Goal: Task Accomplishment & Management: Manage account settings

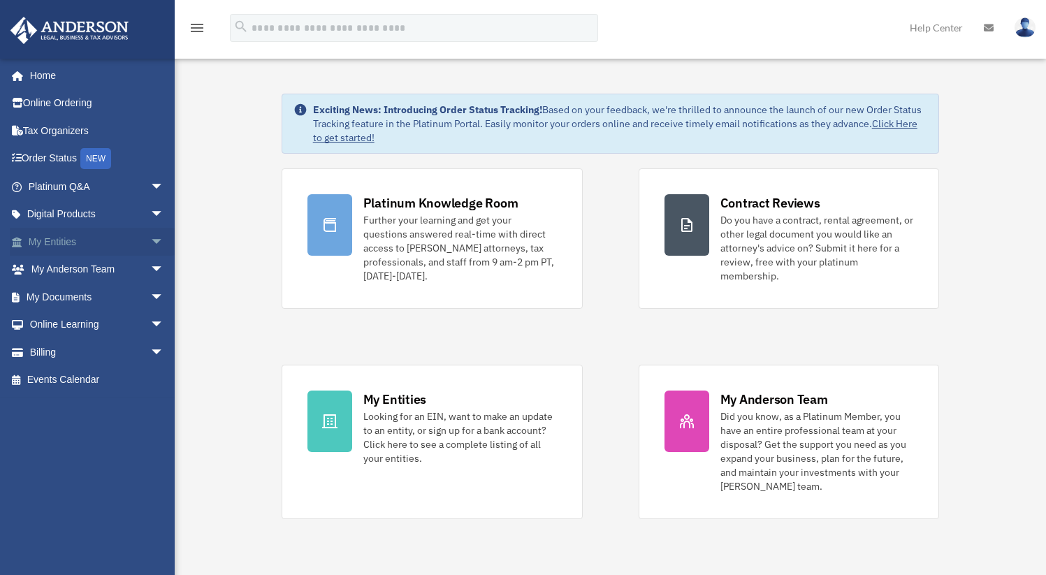
click at [150, 242] on span "arrow_drop_down" at bounding box center [164, 242] width 28 height 29
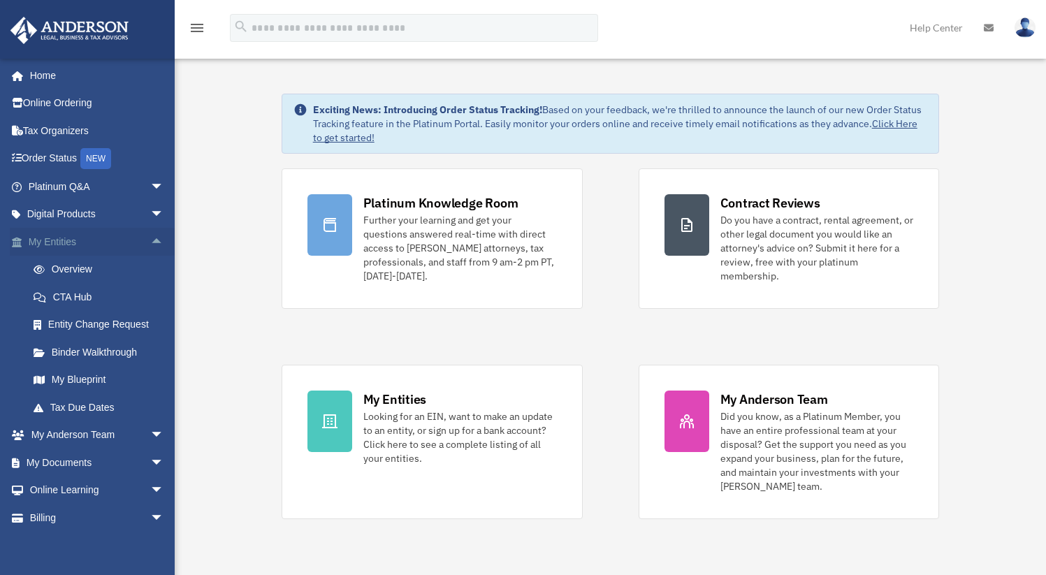
click at [150, 242] on span "arrow_drop_up" at bounding box center [164, 242] width 28 height 29
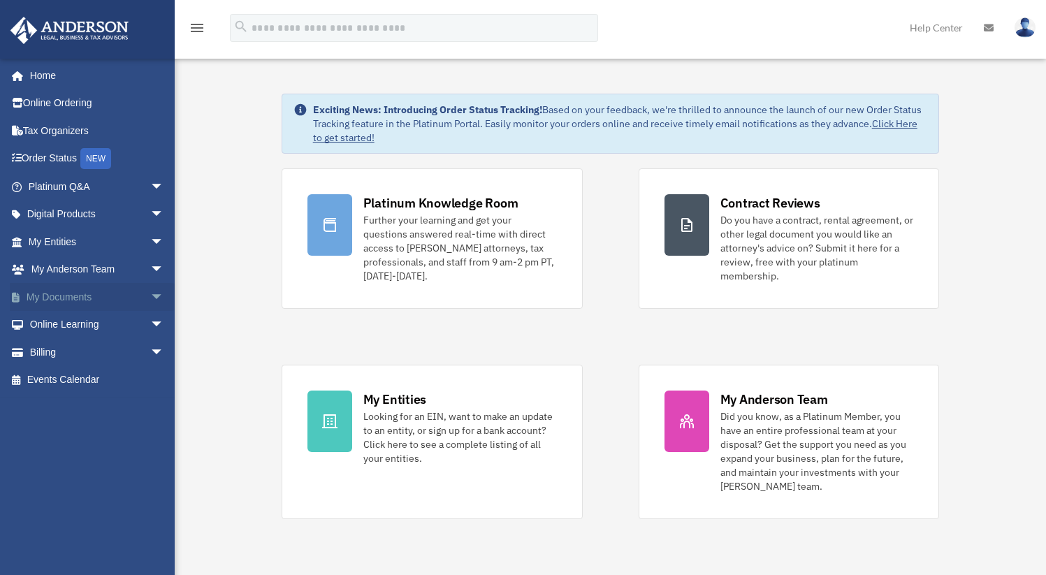
click at [150, 298] on span "arrow_drop_down" at bounding box center [164, 297] width 28 height 29
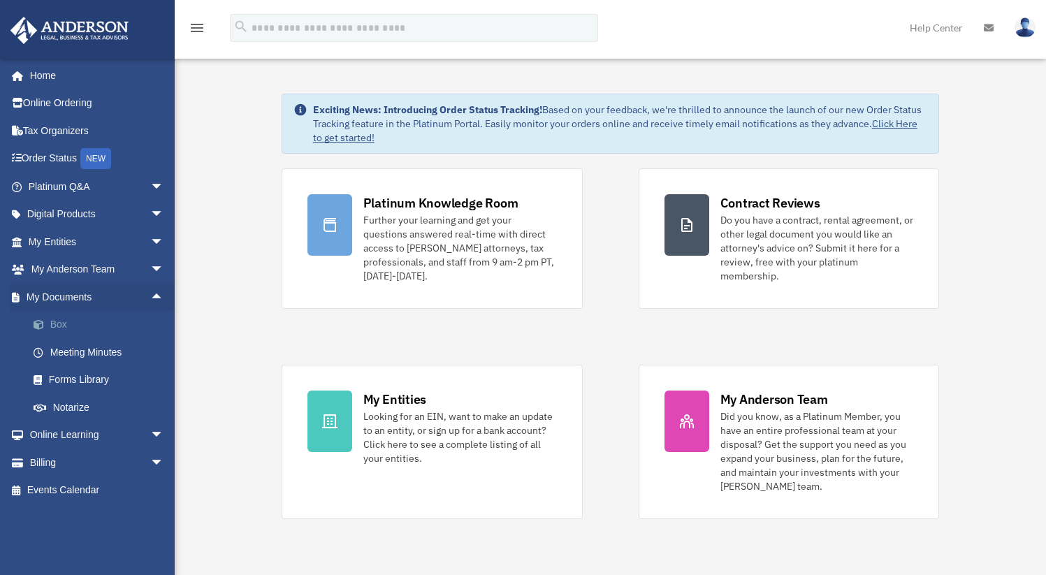
click at [106, 326] on link "Box" at bounding box center [103, 325] width 166 height 28
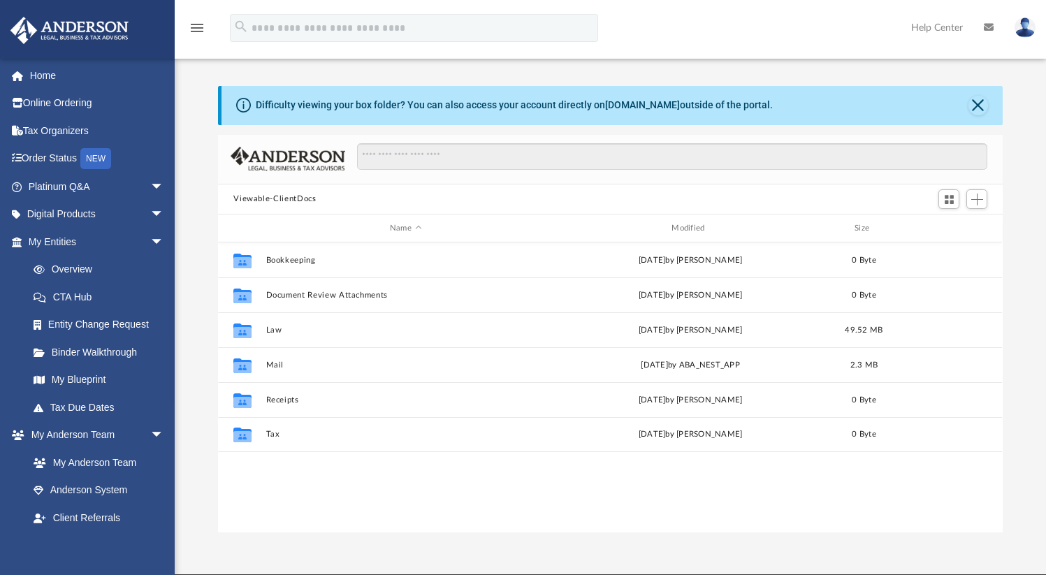
scroll to position [307, 774]
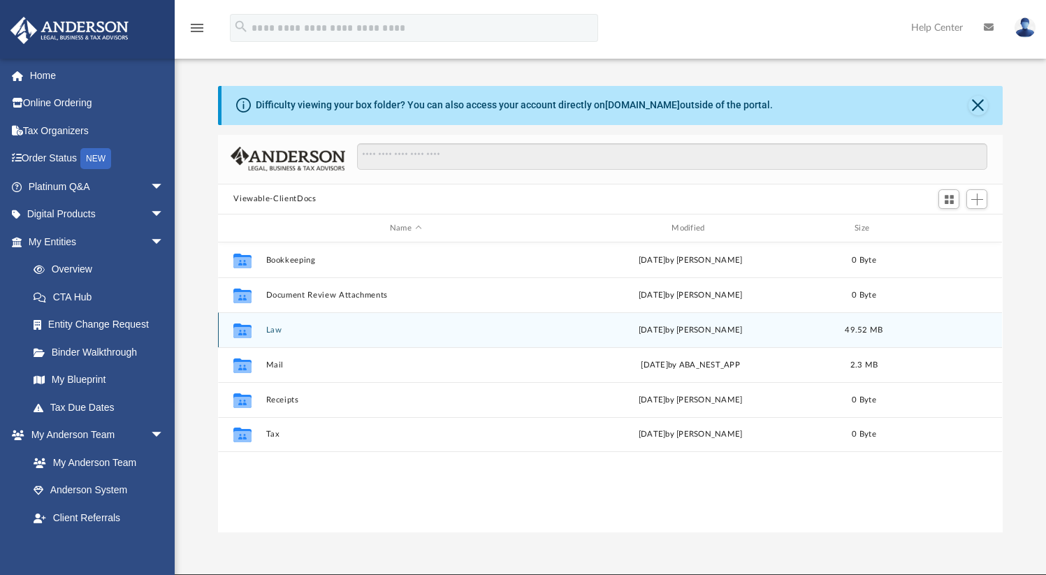
click at [438, 328] on button "Law" at bounding box center [405, 330] width 279 height 9
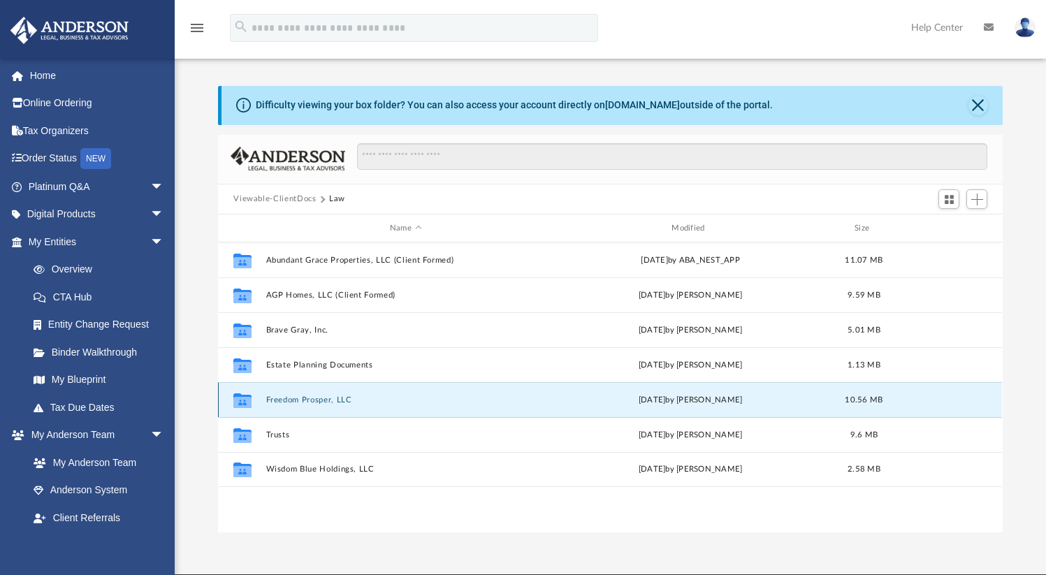
click at [421, 398] on button "Freedom Prosper, LLC" at bounding box center [405, 400] width 279 height 9
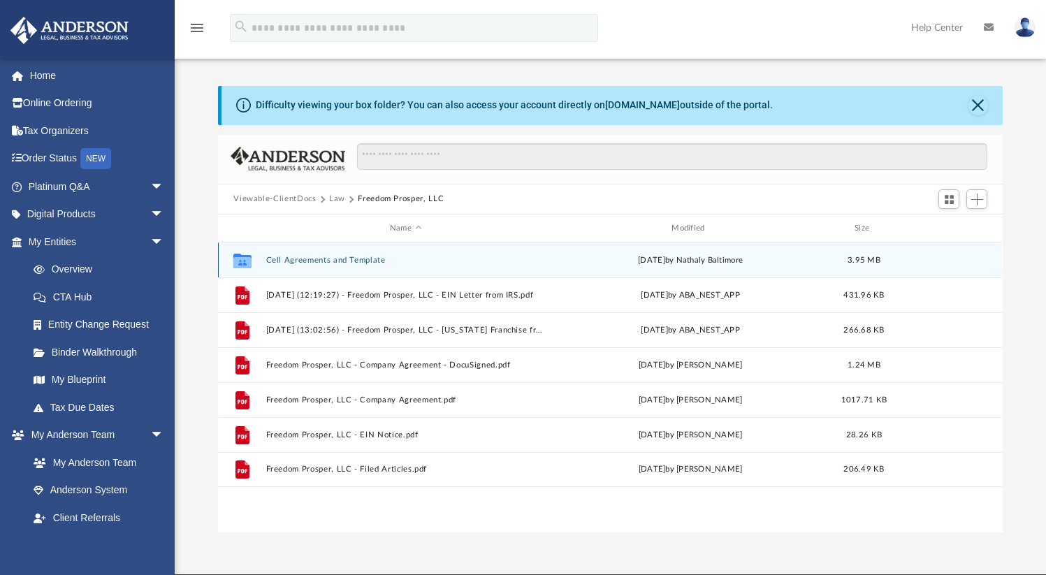
click at [435, 269] on div "Collaborated Folder Cell Agreements and Template [DATE] by Nathaly Baltimore 3.…" at bounding box center [610, 260] width 784 height 35
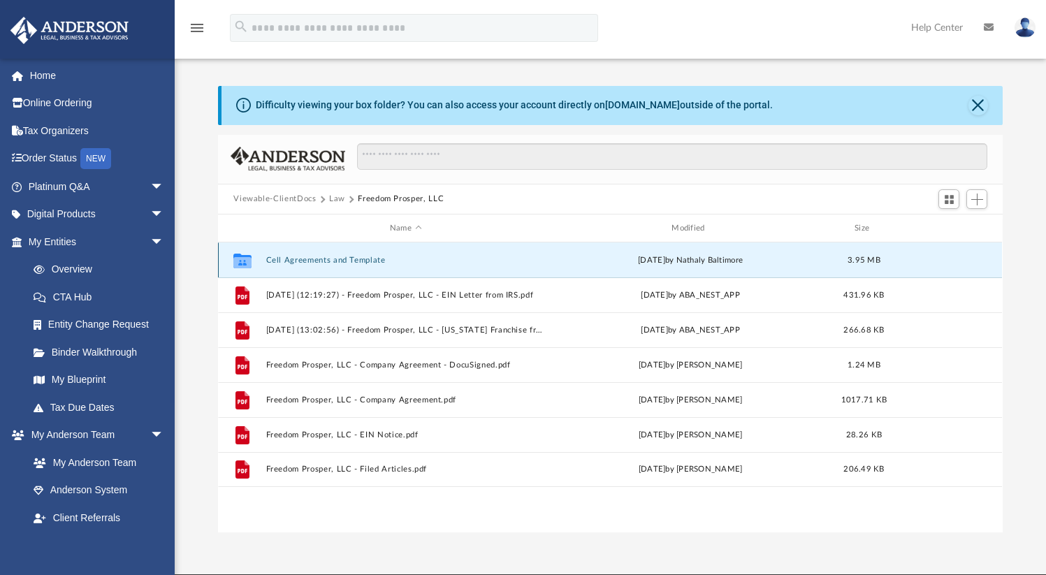
click at [430, 264] on button "Cell Agreements and Template" at bounding box center [405, 260] width 279 height 9
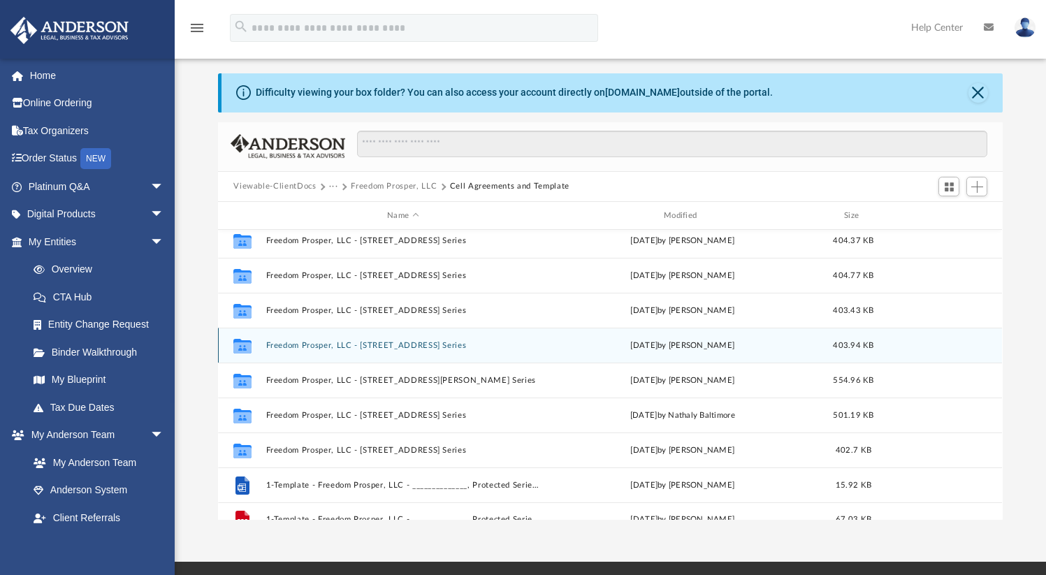
scroll to position [94, 0]
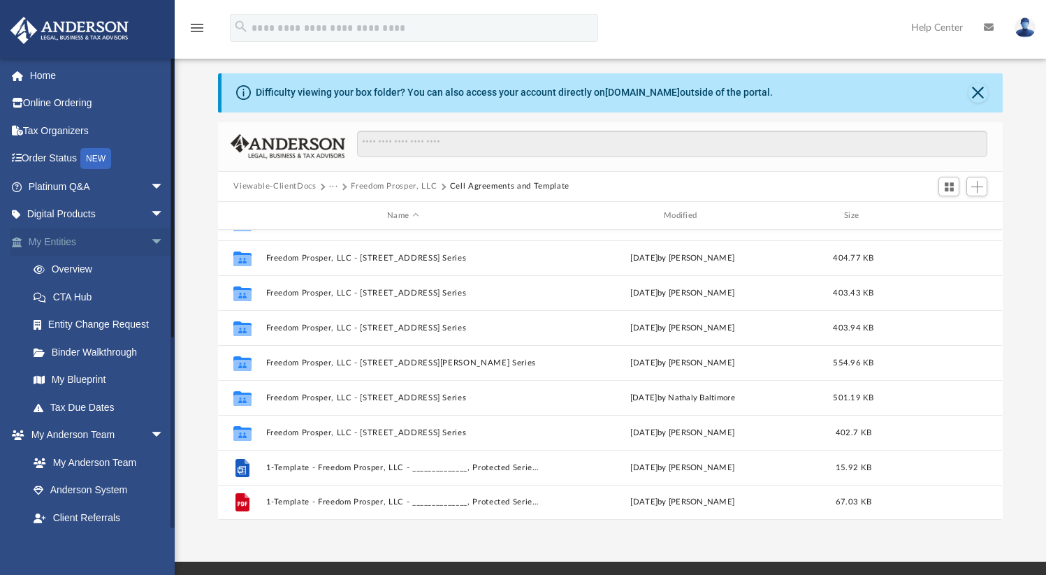
click at [150, 239] on span "arrow_drop_down" at bounding box center [164, 242] width 28 height 29
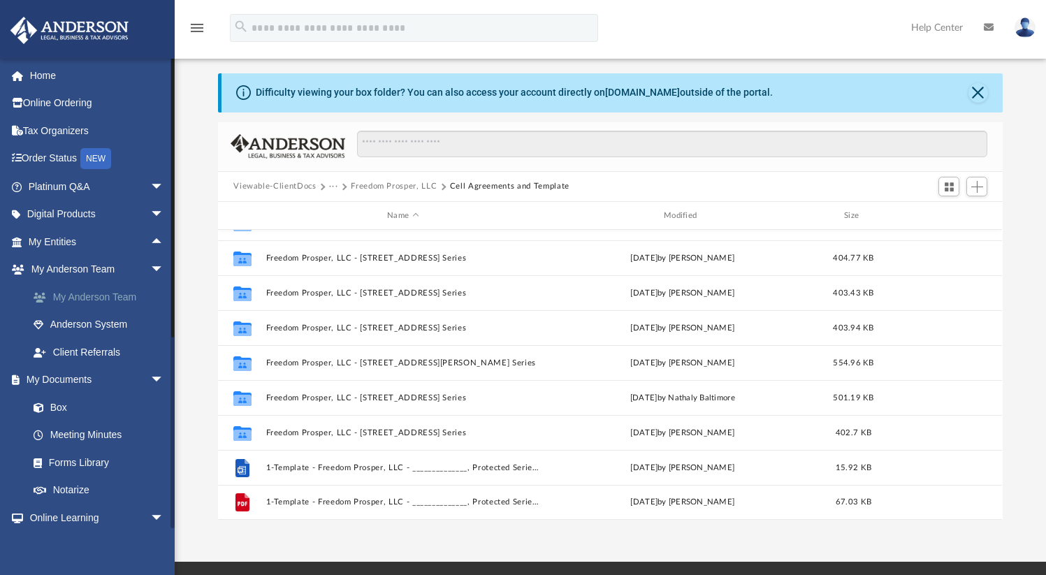
click at [103, 301] on link "My Anderson Team" at bounding box center [103, 297] width 166 height 28
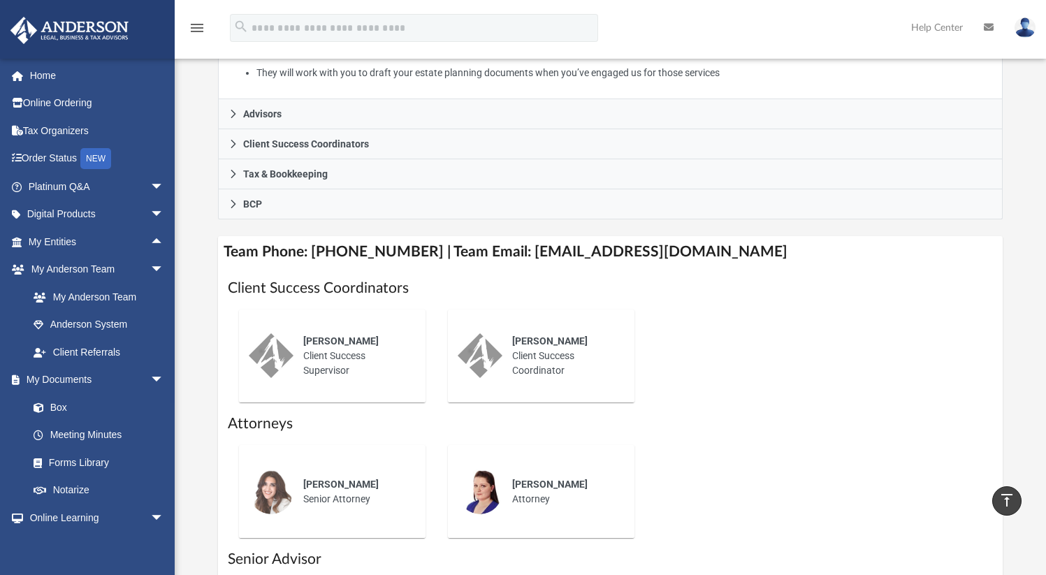
scroll to position [398, 0]
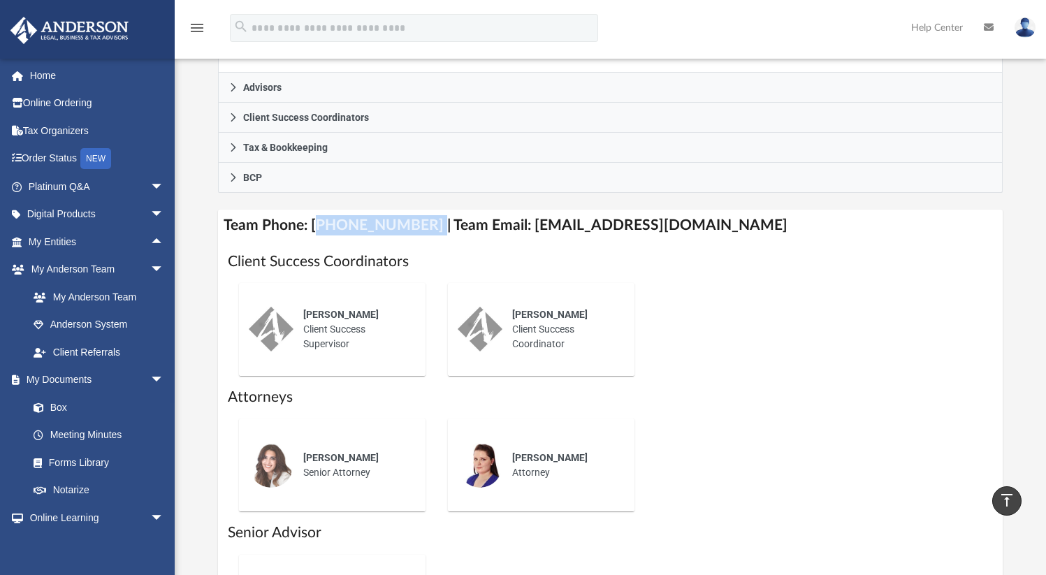
drag, startPoint x: 315, startPoint y: 224, endPoint x: 417, endPoint y: 224, distance: 102.1
click at [417, 224] on h4 "Team Phone: [PHONE_NUMBER] | Team Email: [EMAIL_ADDRESS][DOMAIN_NAME]" at bounding box center [610, 225] width 784 height 31
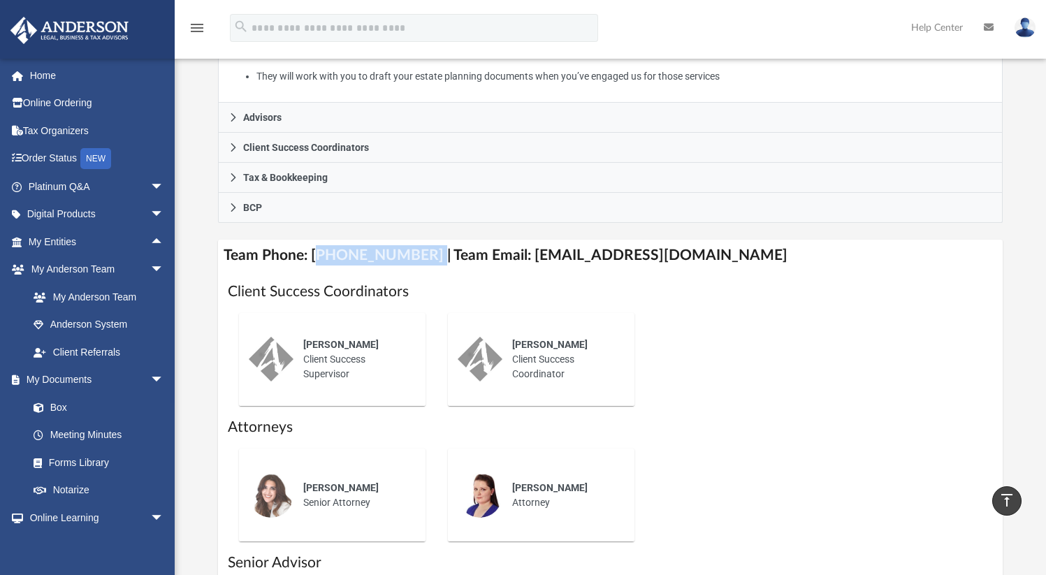
scroll to position [277, 0]
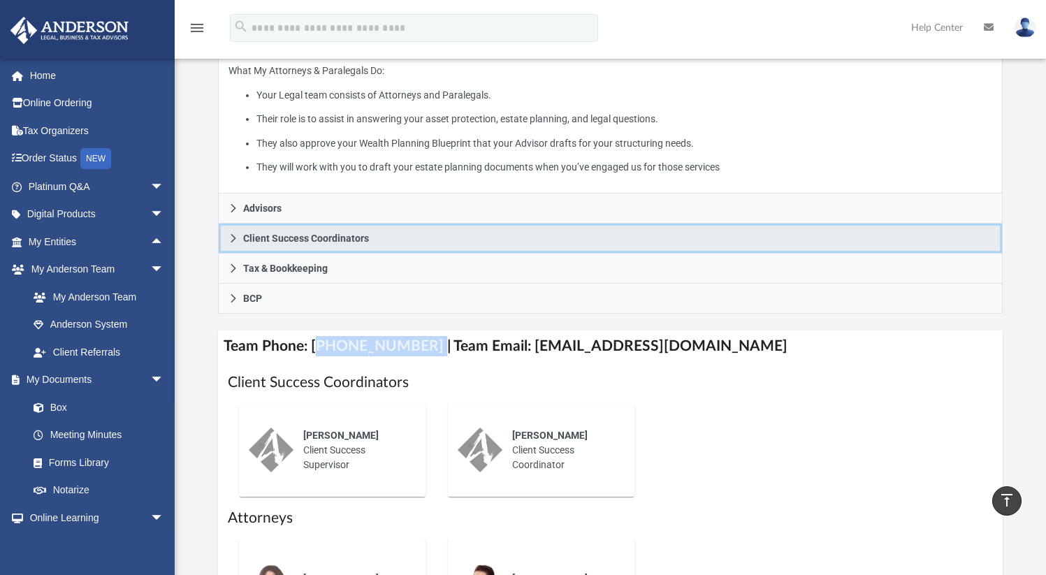
click at [233, 238] on icon at bounding box center [233, 238] width 5 height 8
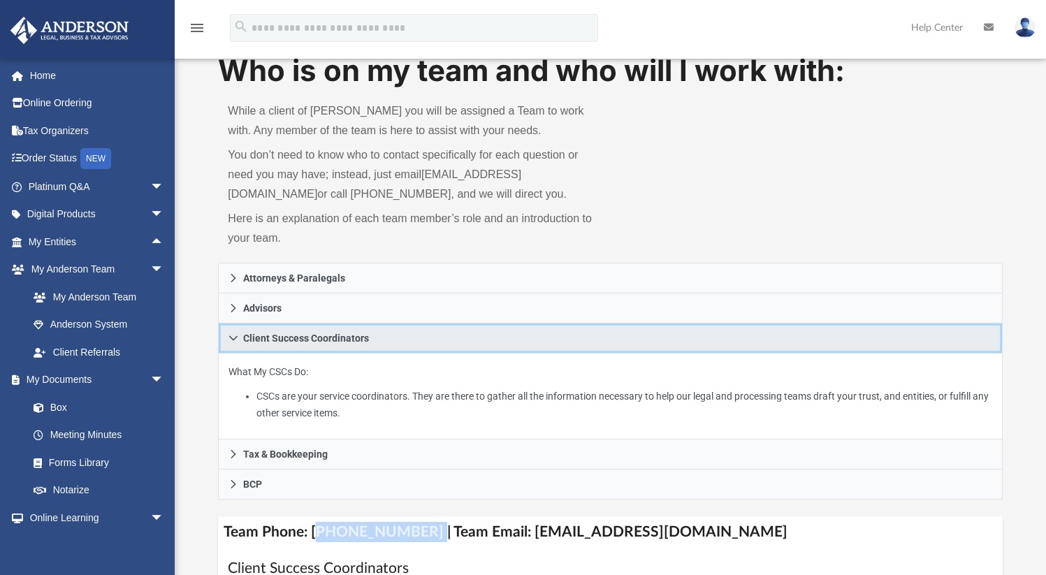
scroll to position [0, 0]
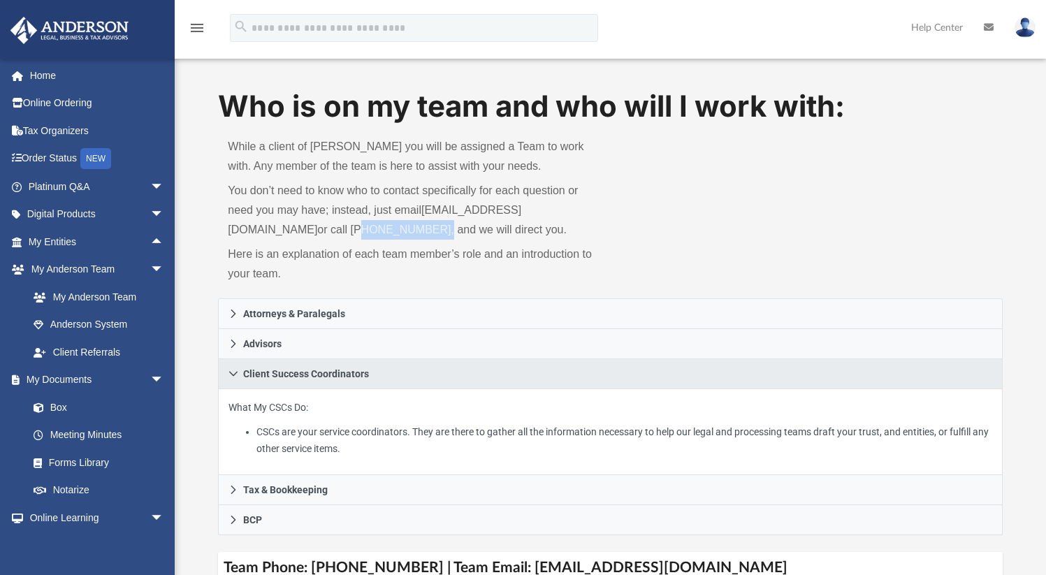
drag, startPoint x: 264, startPoint y: 228, endPoint x: 336, endPoint y: 230, distance: 72.0
click at [336, 230] on p "You don’t need to know who to contact specifically for each question or need yo…" at bounding box center [414, 210] width 373 height 59
click at [324, 250] on p "Here is an explanation of each team member’s role and an introduction to your t…" at bounding box center [414, 264] width 373 height 39
drag, startPoint x: 261, startPoint y: 231, endPoint x: 336, endPoint y: 230, distance: 74.8
click at [336, 230] on p "You don’t need to know who to contact specifically for each question or need yo…" at bounding box center [414, 210] width 373 height 59
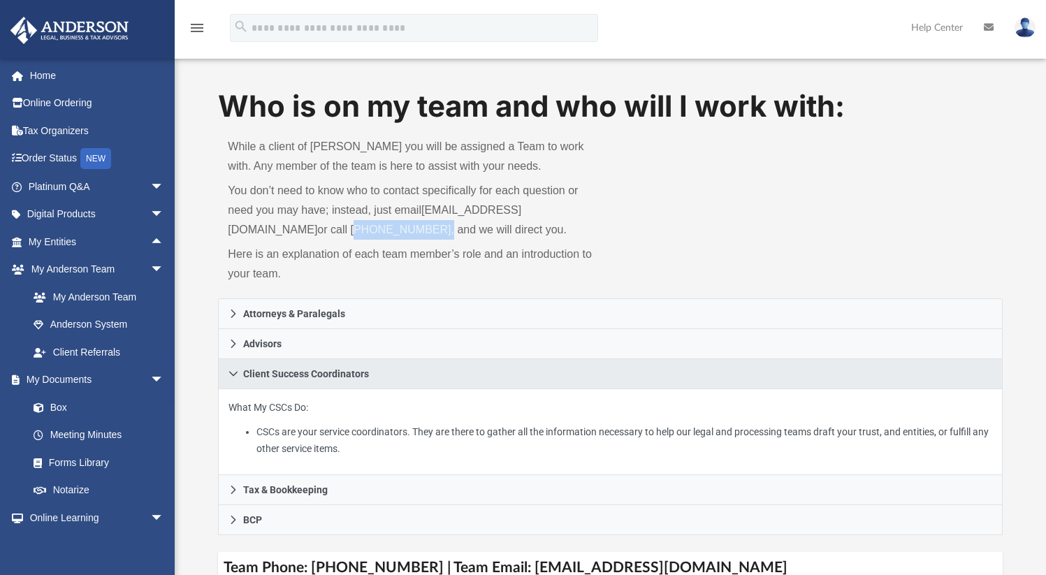
click at [1026, 28] on img at bounding box center [1025, 27] width 21 height 20
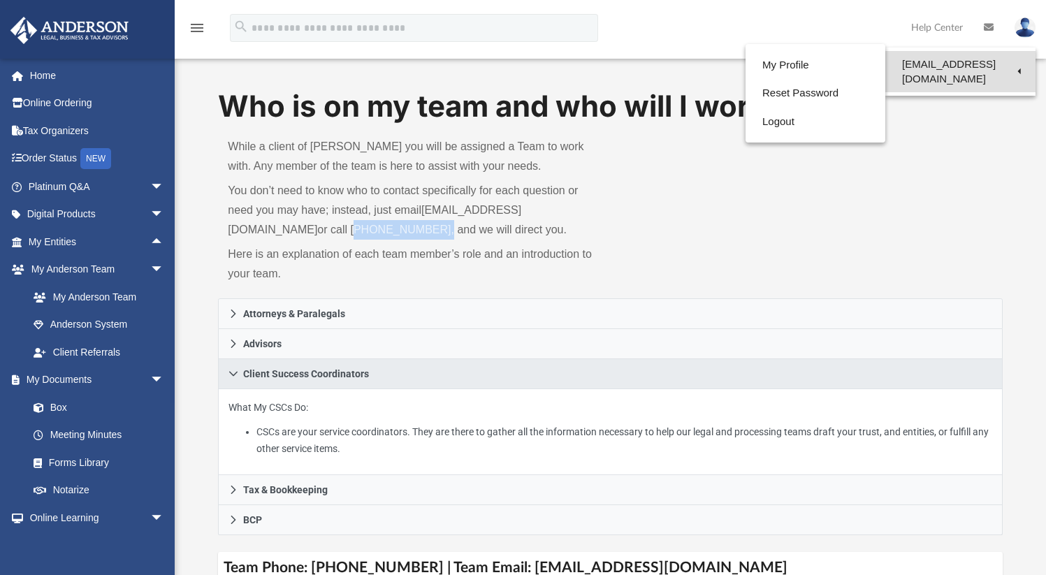
click at [1009, 64] on link "[EMAIL_ADDRESS][DOMAIN_NAME]" at bounding box center [961, 71] width 150 height 41
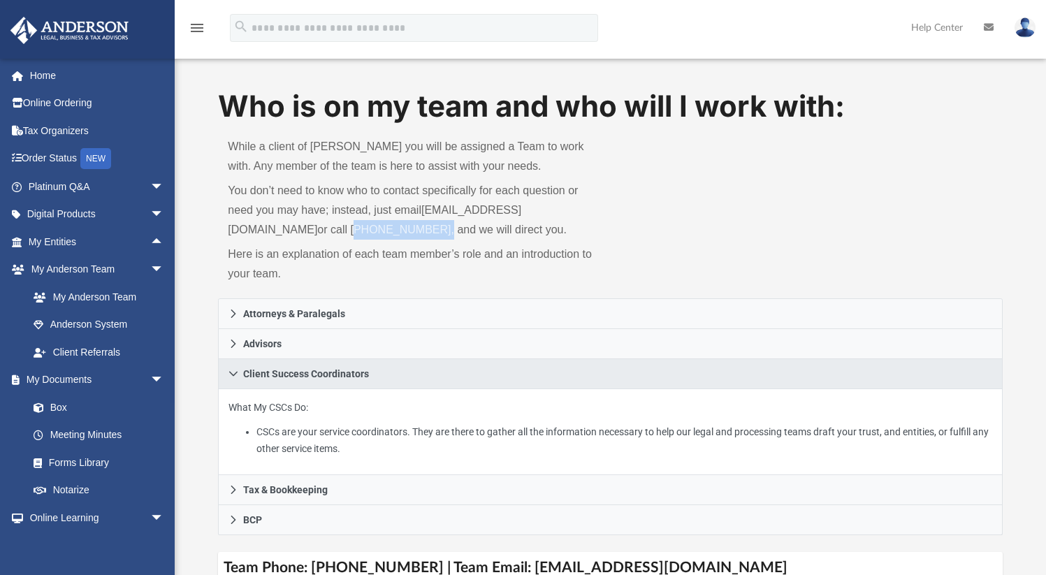
click at [1030, 26] on img at bounding box center [1025, 27] width 21 height 20
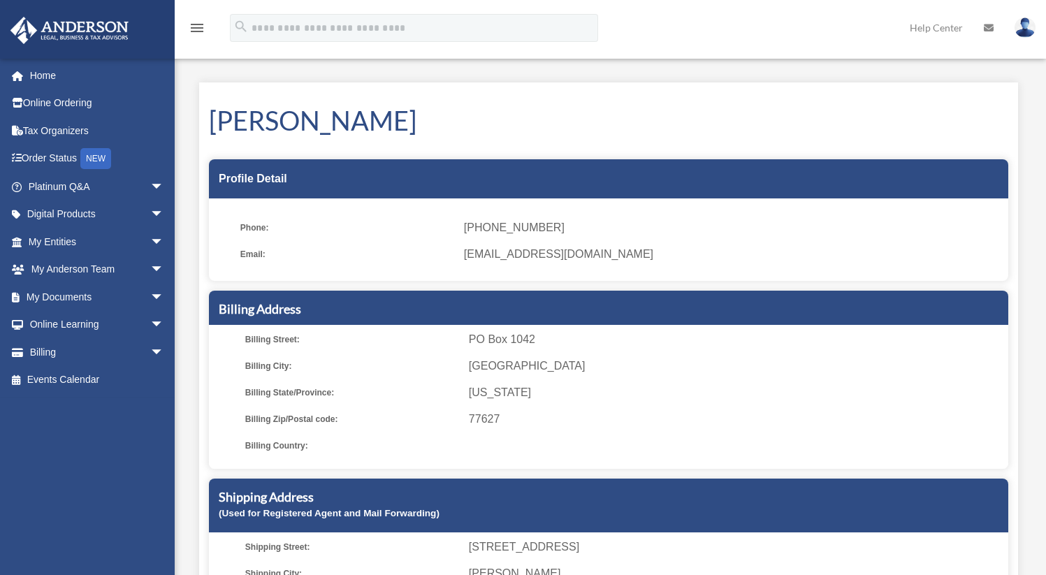
click at [1020, 29] on img at bounding box center [1025, 27] width 21 height 20
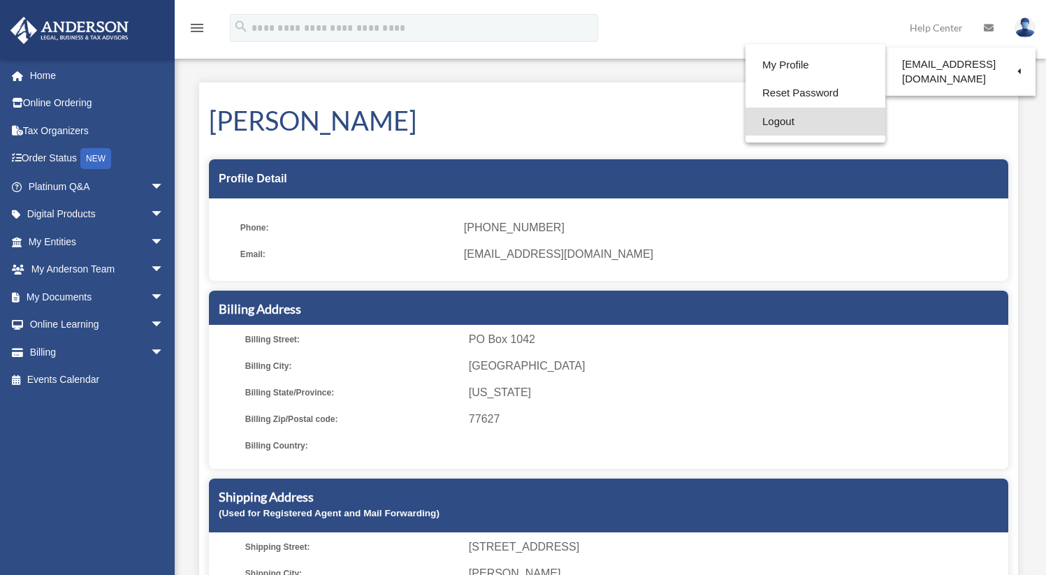
click at [770, 124] on link "Logout" at bounding box center [816, 122] width 140 height 29
